Goal: Transaction & Acquisition: Subscribe to service/newsletter

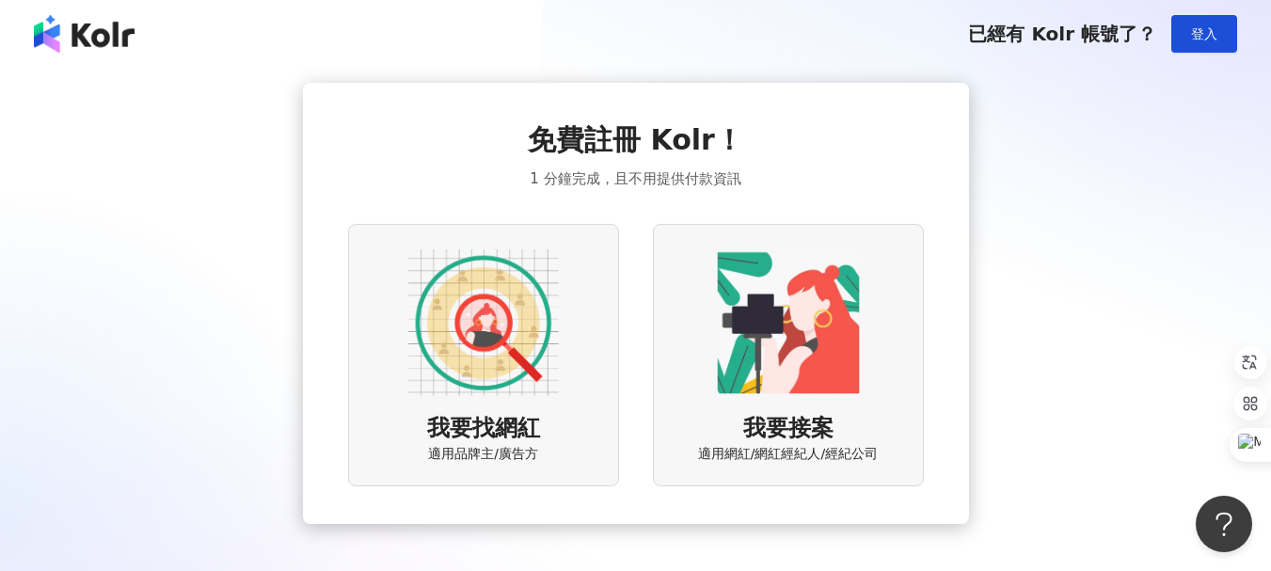
click at [776, 346] on img at bounding box center [788, 322] width 151 height 151
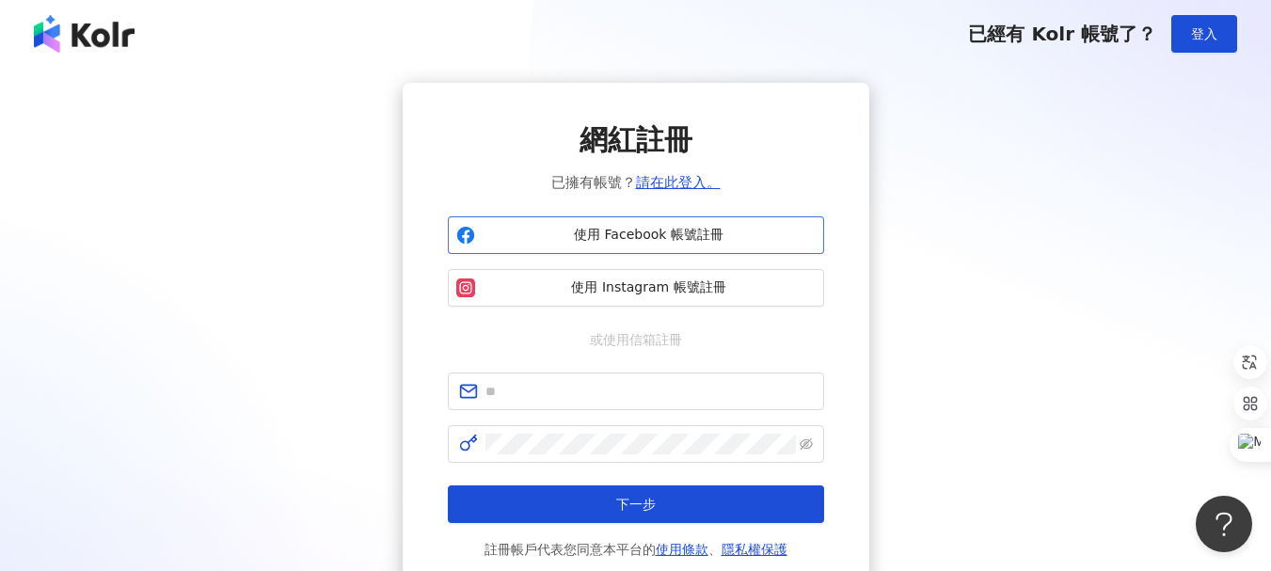
click at [649, 235] on span "使用 Facebook 帳號註冊" at bounding box center [649, 235] width 333 height 19
click at [1199, 41] on span "登入" at bounding box center [1204, 33] width 26 height 15
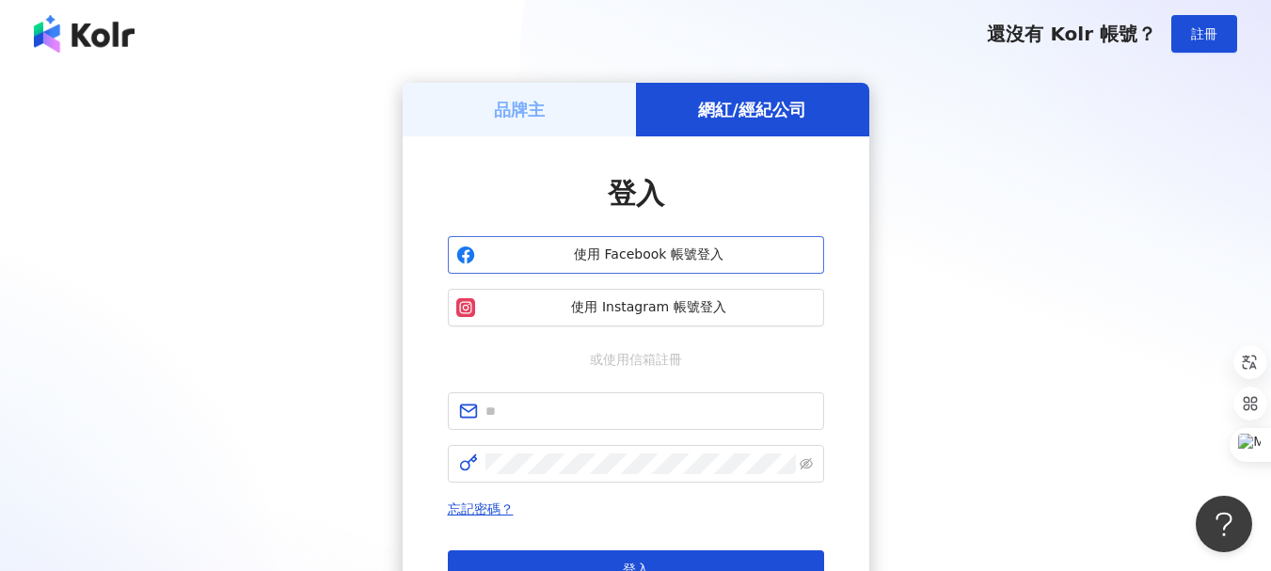
click at [677, 258] on span "使用 Facebook 帳號登入" at bounding box center [649, 255] width 333 height 19
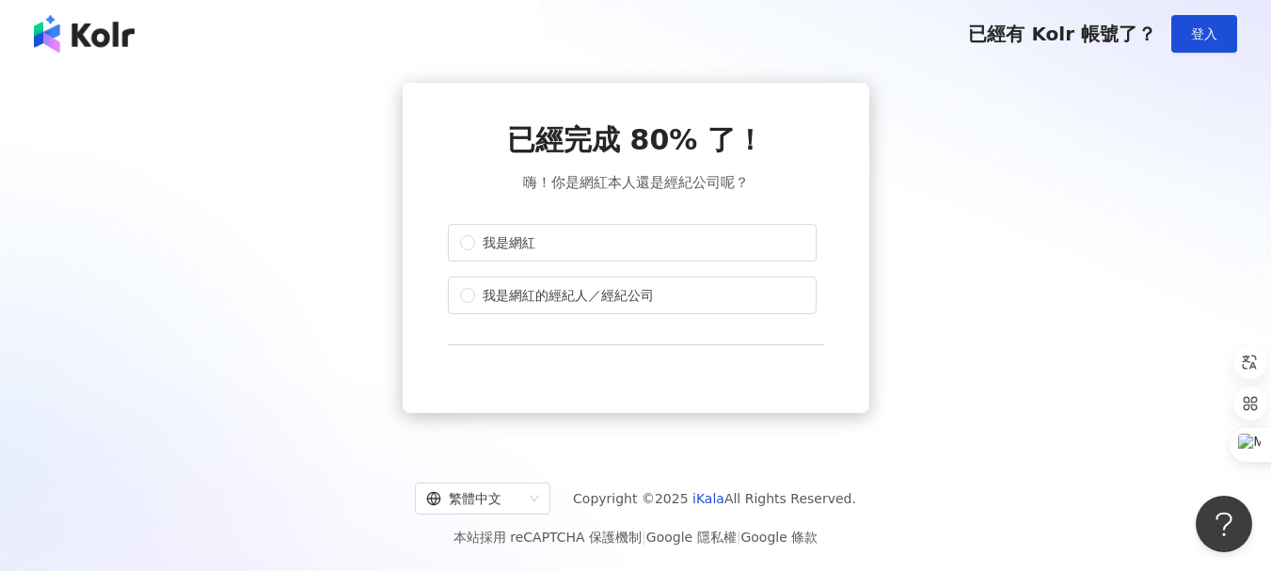
click at [897, 145] on div "已經完成 80% 了！ 嗨！你是網紅本人還是經紀公司呢？ 我是網紅 我是網紅的經紀人／經紀公司" at bounding box center [636, 248] width 1226 height 330
click at [80, 36] on img at bounding box center [84, 34] width 101 height 38
